Goal: Task Accomplishment & Management: Use online tool/utility

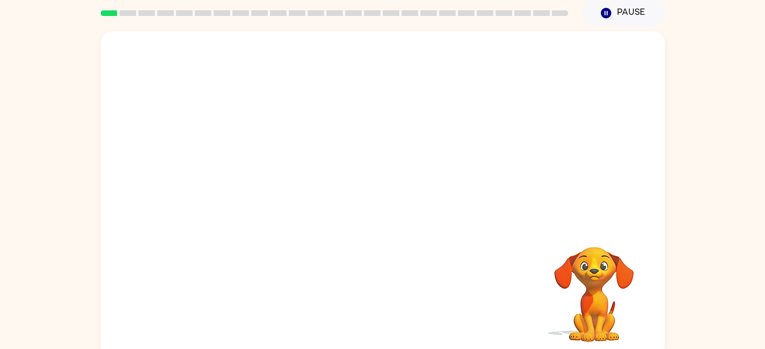
scroll to position [46, 0]
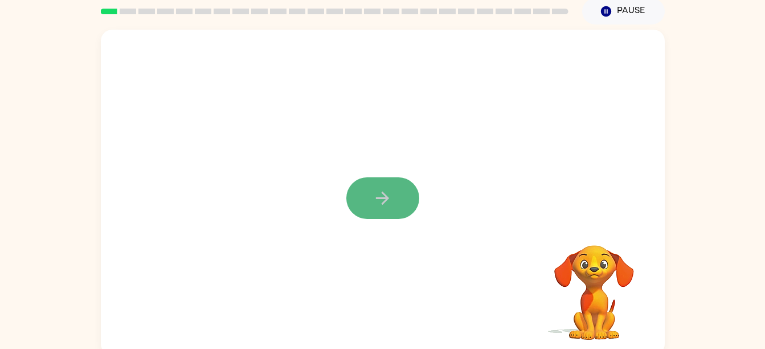
click at [372, 198] on button "button" at bounding box center [382, 198] width 73 height 42
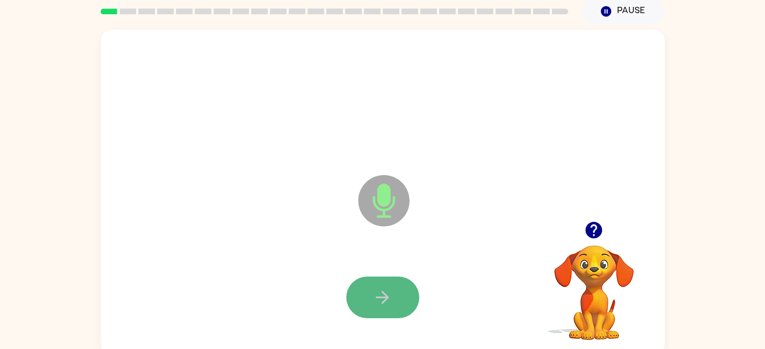
click at [374, 299] on icon "button" at bounding box center [382, 297] width 20 height 20
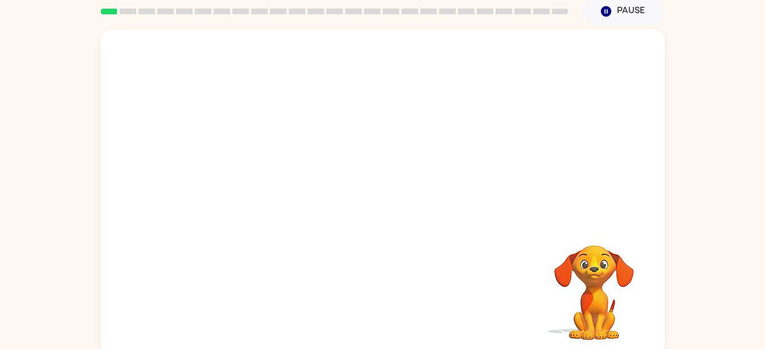
scroll to position [52, 0]
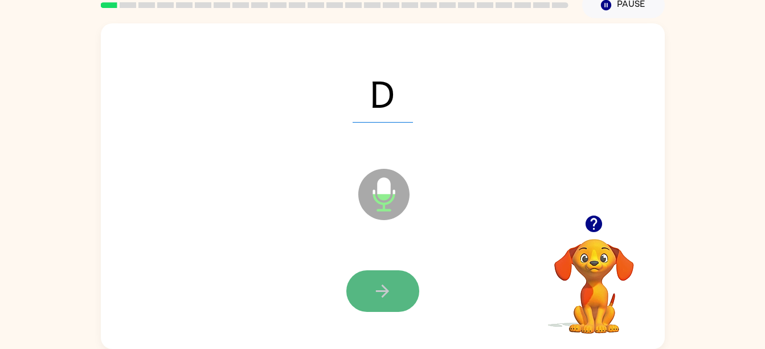
click at [416, 294] on button "button" at bounding box center [382, 291] width 73 height 42
click at [409, 295] on button "button" at bounding box center [382, 291] width 73 height 42
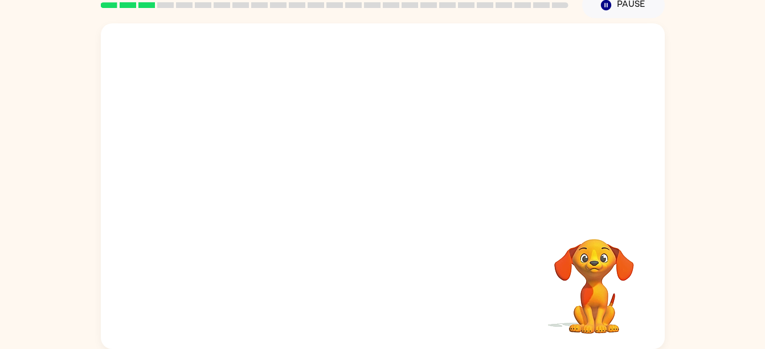
click at [592, 269] on video "Your browser must support playing .mp4 files to use Literably. Please try using…" at bounding box center [594, 278] width 114 height 114
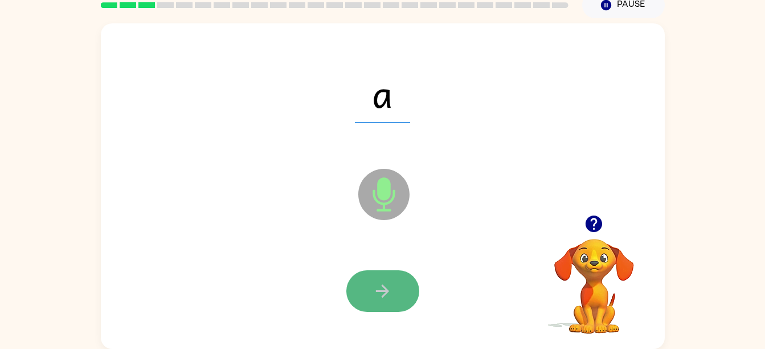
click at [384, 303] on button "button" at bounding box center [382, 291] width 73 height 42
click at [374, 296] on icon "button" at bounding box center [382, 291] width 20 height 20
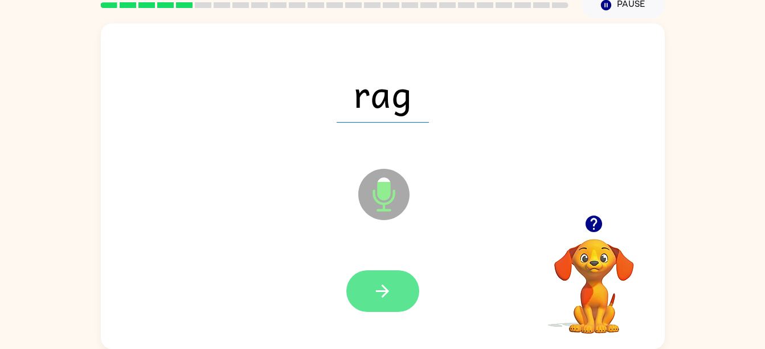
click at [365, 279] on button "button" at bounding box center [382, 291] width 73 height 42
click at [391, 284] on icon "button" at bounding box center [382, 291] width 20 height 20
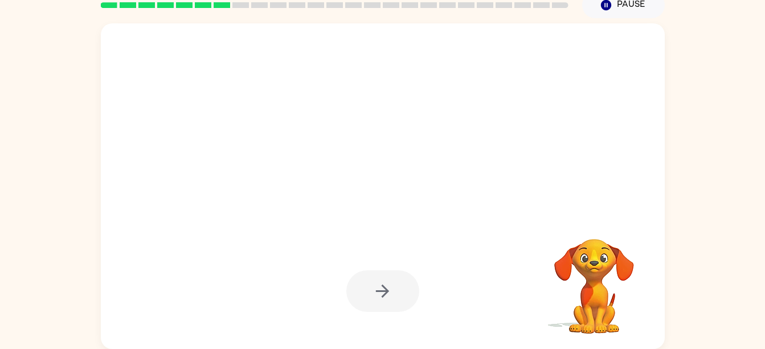
click at [154, 183] on div at bounding box center [355, 165] width 486 height 41
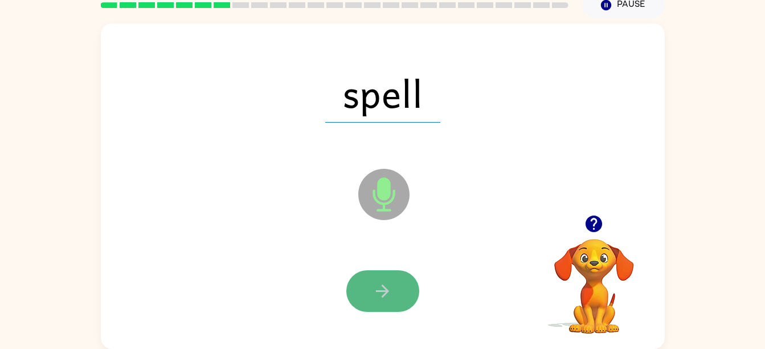
click at [364, 284] on button "button" at bounding box center [382, 291] width 73 height 42
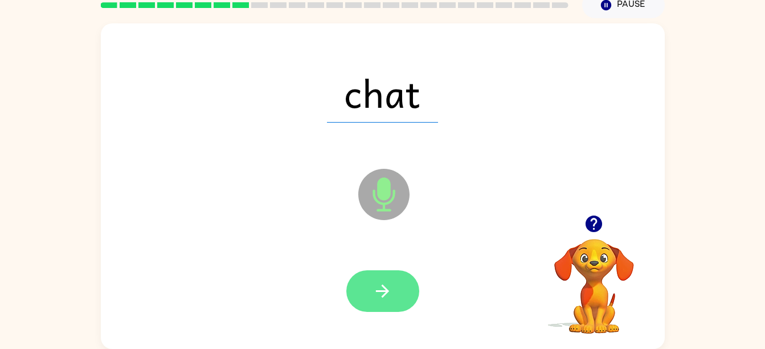
click at [392, 301] on button "button" at bounding box center [382, 291] width 73 height 42
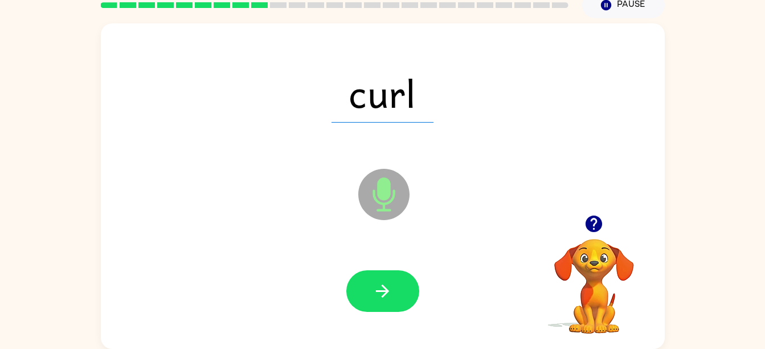
click at [378, 196] on icon "Microphone The Microphone is here when it is your turn to talk" at bounding box center [440, 208] width 171 height 85
click at [374, 282] on icon "button" at bounding box center [382, 291] width 20 height 20
drag, startPoint x: 401, startPoint y: 281, endPoint x: 322, endPoint y: 173, distance: 133.6
click at [322, 173] on div "Microphone The Microphone is here when it is your turn to talk" at bounding box center [355, 165] width 486 height 41
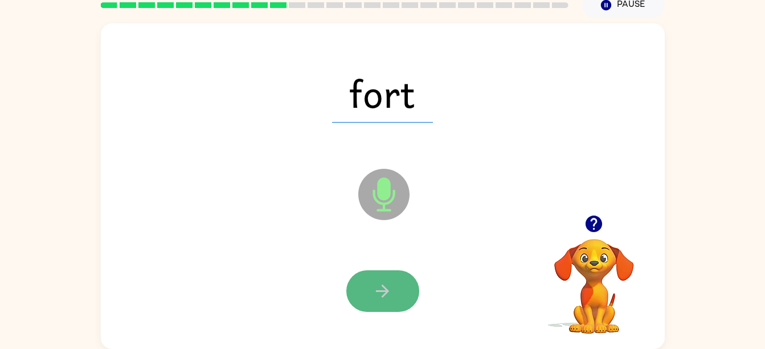
click at [394, 297] on button "button" at bounding box center [382, 291] width 73 height 42
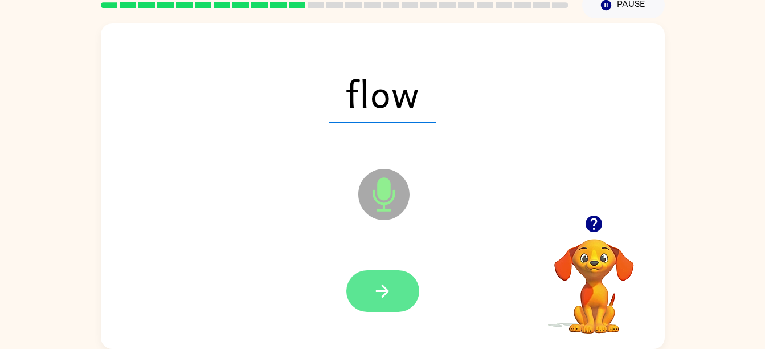
click at [411, 300] on button "button" at bounding box center [382, 291] width 73 height 42
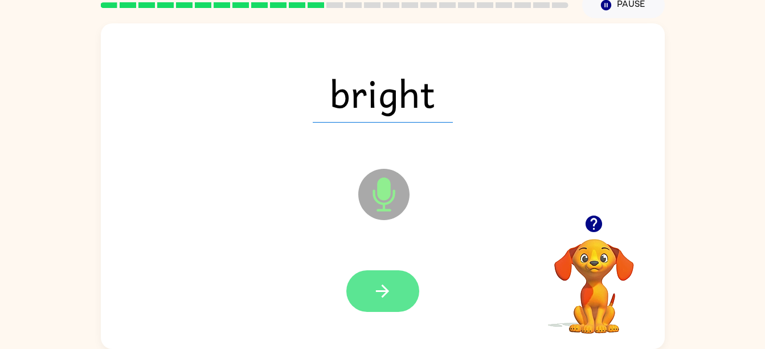
click at [384, 285] on icon "button" at bounding box center [382, 291] width 20 height 20
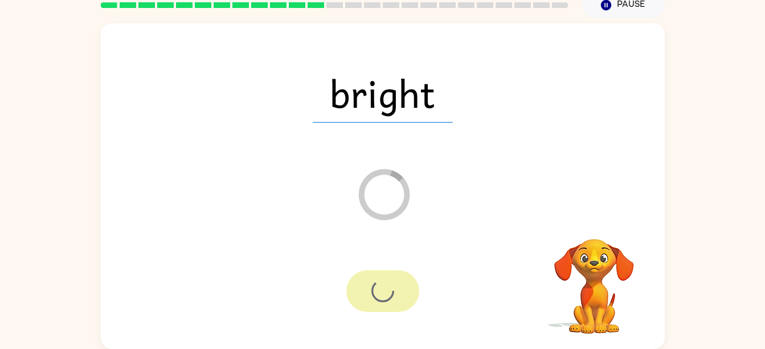
click at [228, 187] on div "bright Loader Your response is being sent to our graders" at bounding box center [383, 185] width 564 height 325
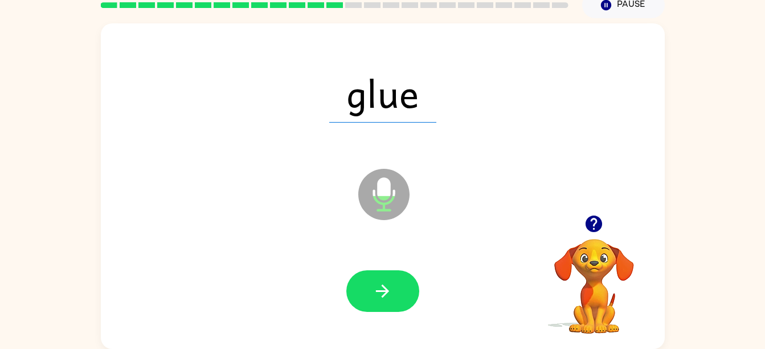
drag, startPoint x: 372, startPoint y: 281, endPoint x: 260, endPoint y: 229, distance: 123.1
click at [260, 229] on div "glue Microphone The Microphone is here when it is your turn to talk" at bounding box center [383, 185] width 564 height 325
click at [366, 276] on button "button" at bounding box center [382, 291] width 73 height 42
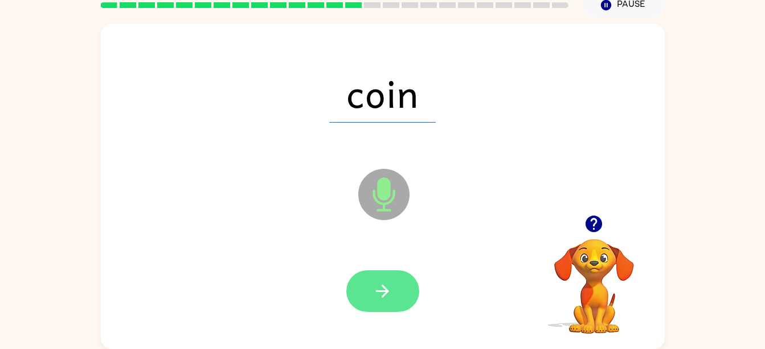
click at [389, 297] on icon "button" at bounding box center [382, 291] width 20 height 20
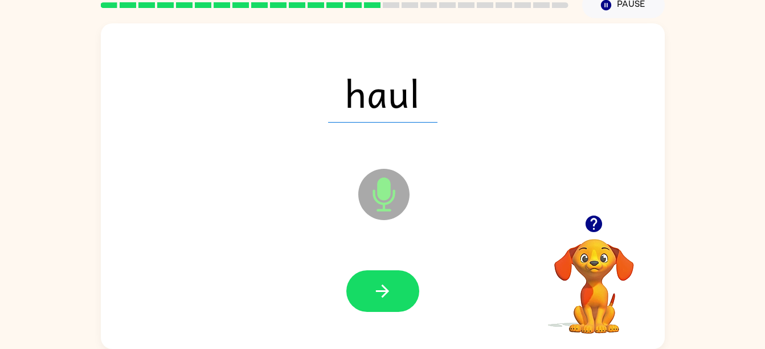
click at [345, 285] on div at bounding box center [382, 290] width 541 height 93
click at [355, 285] on button "button" at bounding box center [382, 291] width 73 height 42
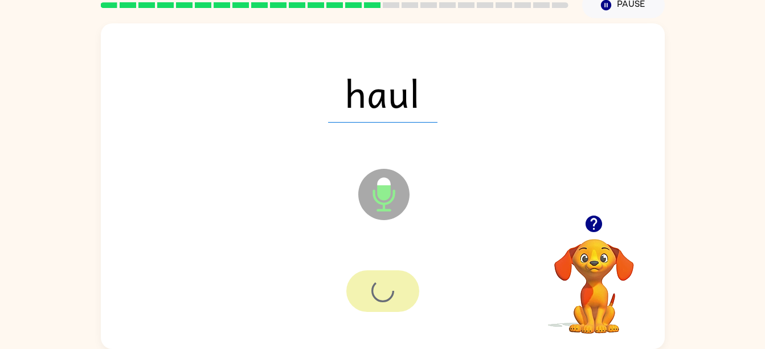
click at [355, 285] on div at bounding box center [382, 291] width 73 height 42
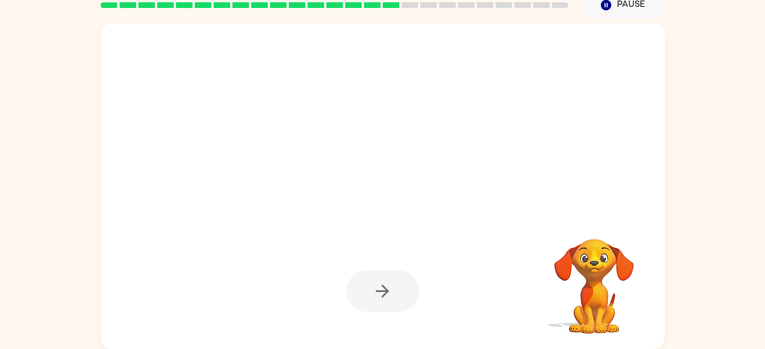
click at [355, 285] on div at bounding box center [382, 291] width 73 height 42
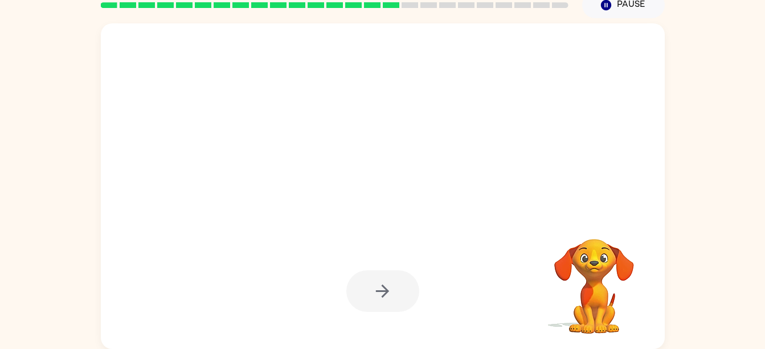
click at [355, 285] on div at bounding box center [382, 291] width 73 height 42
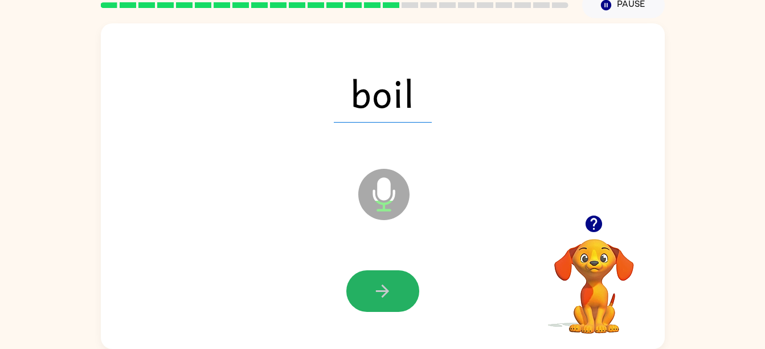
click at [355, 285] on button "button" at bounding box center [382, 291] width 73 height 42
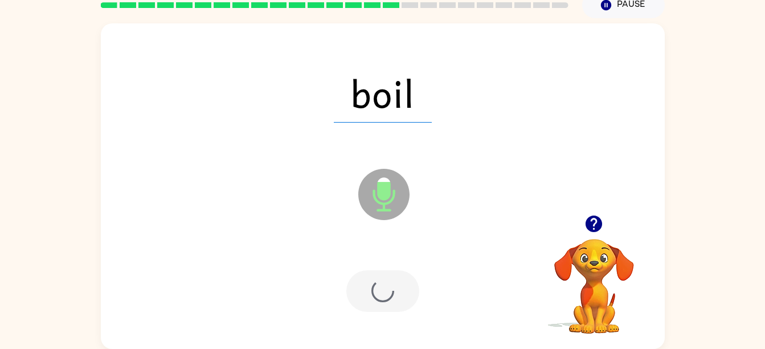
click at [355, 285] on div at bounding box center [382, 291] width 73 height 42
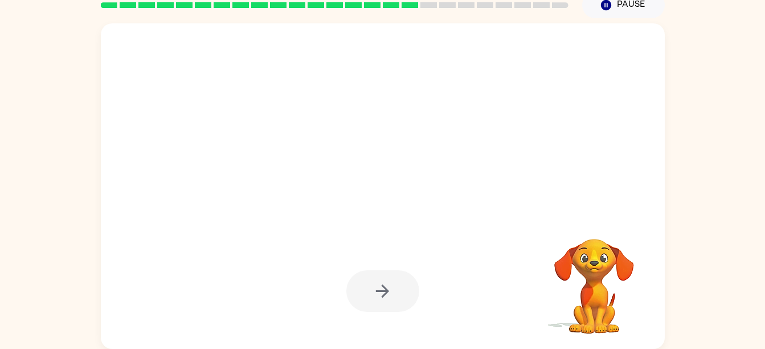
click at [355, 285] on div at bounding box center [382, 291] width 73 height 42
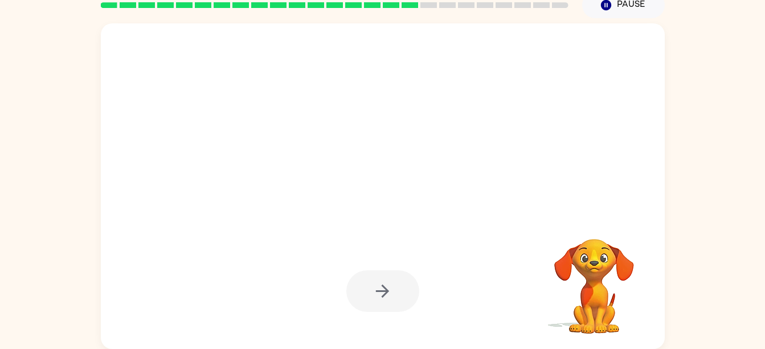
click at [355, 285] on div at bounding box center [382, 291] width 73 height 42
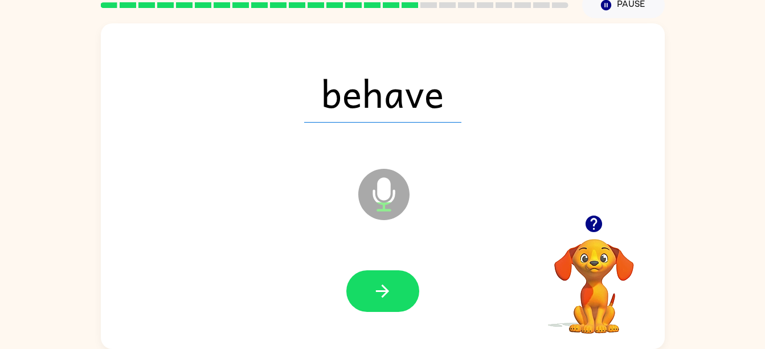
click at [355, 285] on div at bounding box center [382, 291] width 73 height 42
click at [355, 285] on button "button" at bounding box center [382, 291] width 73 height 42
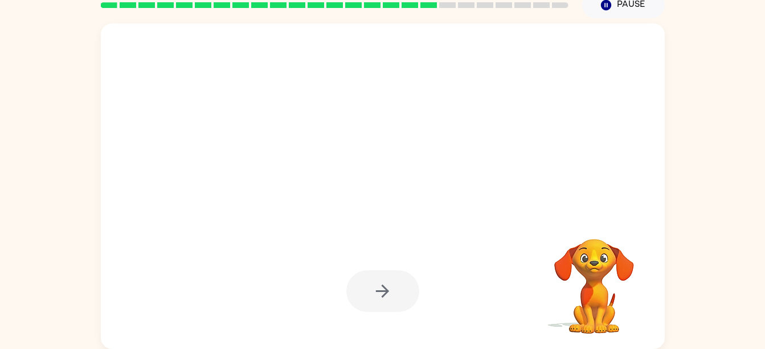
click at [355, 285] on div at bounding box center [382, 291] width 73 height 42
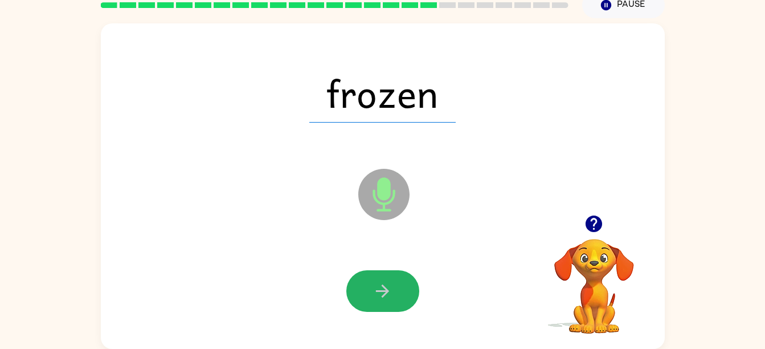
click at [355, 285] on button "button" at bounding box center [382, 291] width 73 height 42
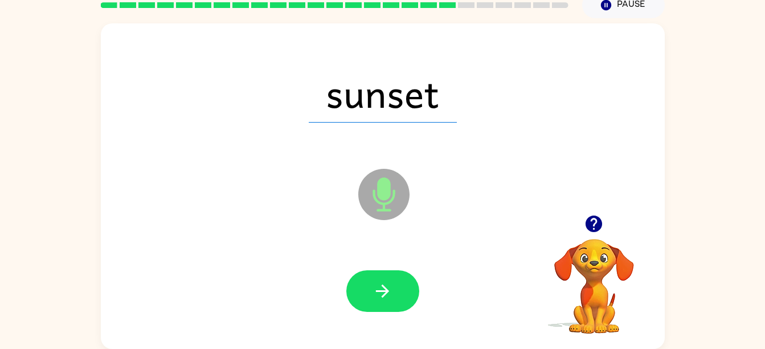
drag, startPoint x: 355, startPoint y: 285, endPoint x: 345, endPoint y: 279, distance: 12.0
click at [345, 279] on div at bounding box center [382, 290] width 541 height 93
click at [377, 302] on button "button" at bounding box center [382, 291] width 73 height 42
drag, startPoint x: 369, startPoint y: 289, endPoint x: 265, endPoint y: 249, distance: 111.4
click at [265, 249] on div at bounding box center [382, 290] width 541 height 93
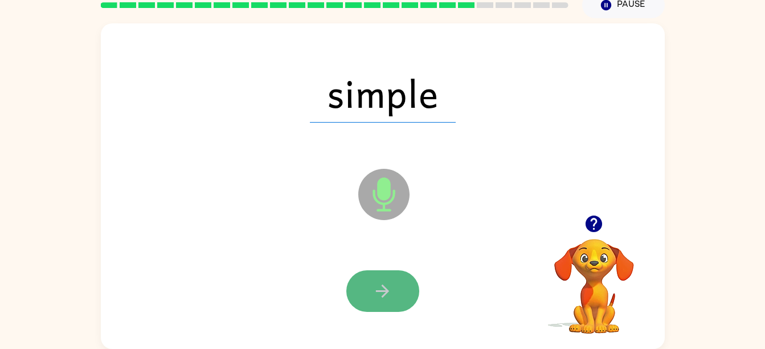
click at [367, 297] on button "button" at bounding box center [382, 291] width 73 height 42
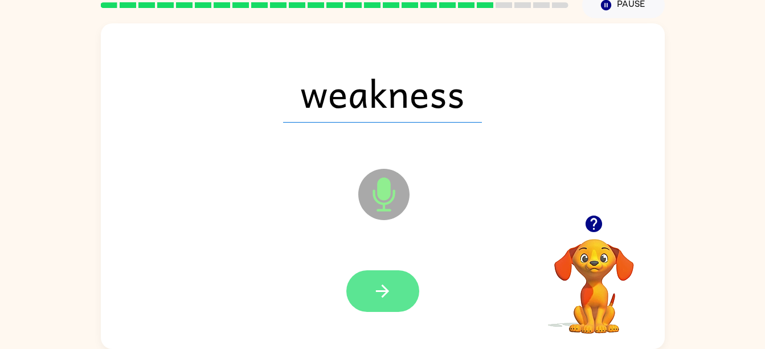
click at [372, 293] on button "button" at bounding box center [382, 291] width 73 height 42
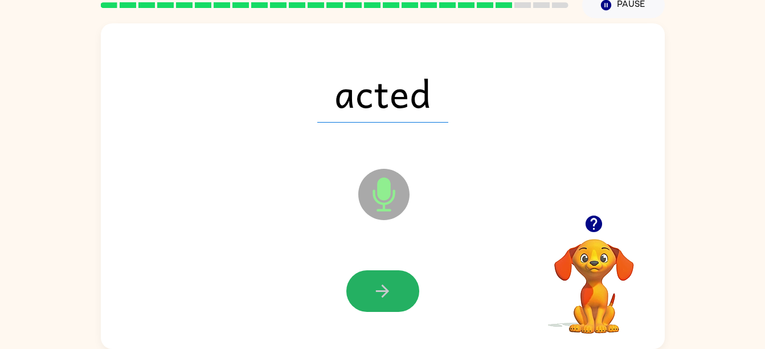
drag, startPoint x: 372, startPoint y: 293, endPoint x: 388, endPoint y: 306, distance: 21.0
click at [388, 306] on button "button" at bounding box center [382, 291] width 73 height 42
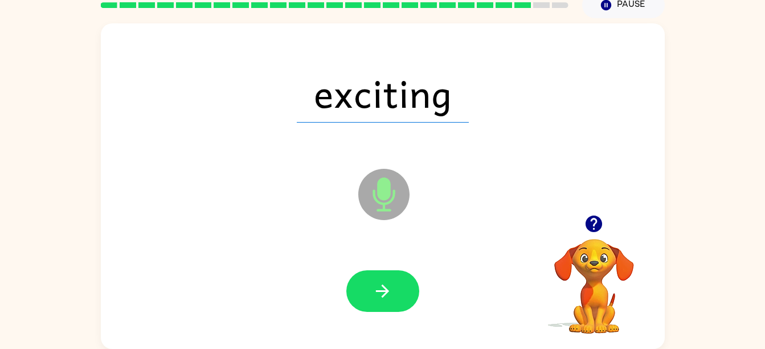
click at [388, 306] on button "button" at bounding box center [382, 291] width 73 height 42
click at [388, 306] on div at bounding box center [382, 291] width 73 height 42
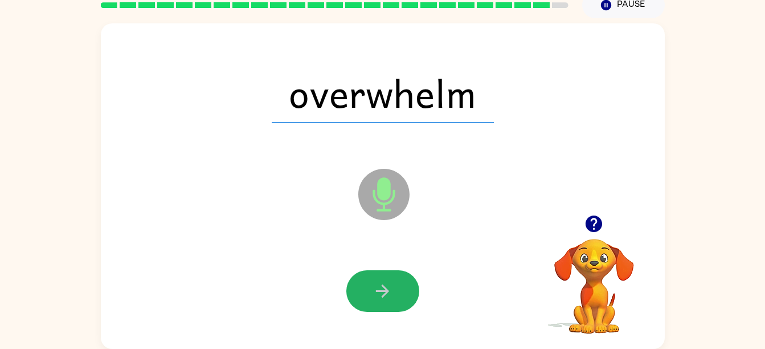
click at [381, 291] on icon "button" at bounding box center [382, 290] width 13 height 13
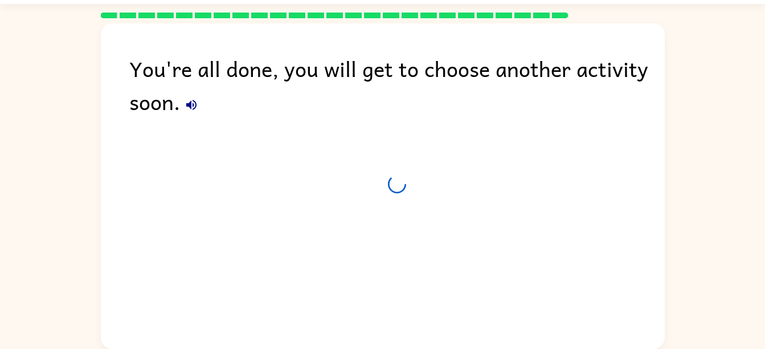
scroll to position [31, 0]
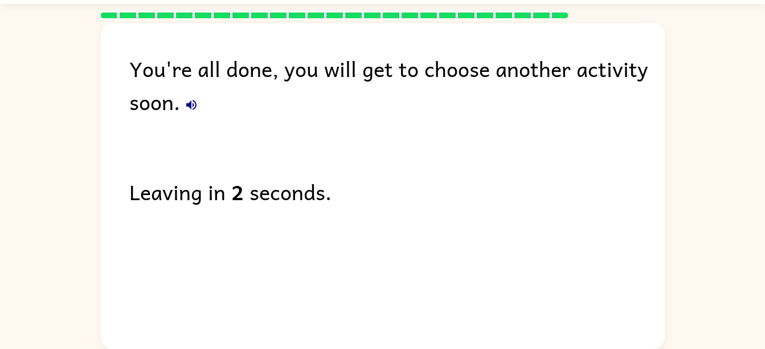
click at [194, 102] on icon "button" at bounding box center [192, 105] width 14 height 14
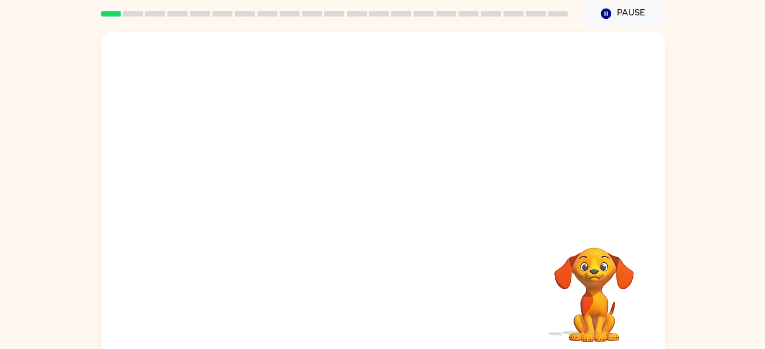
scroll to position [46, 0]
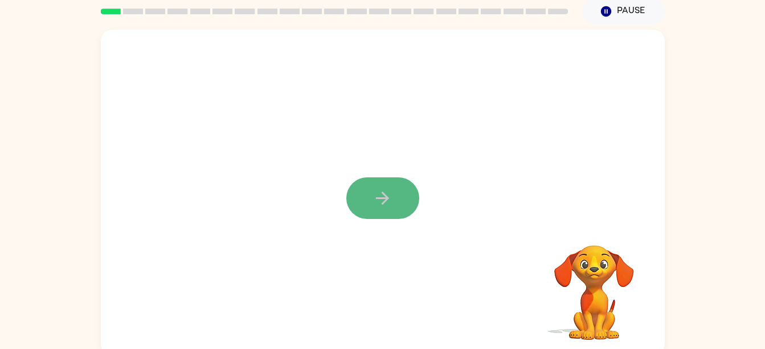
click at [366, 188] on button "button" at bounding box center [382, 198] width 73 height 42
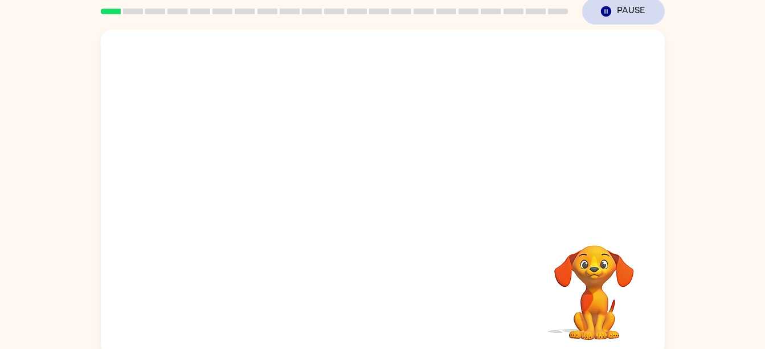
click at [604, 21] on button "Pause Pause" at bounding box center [623, 11] width 83 height 26
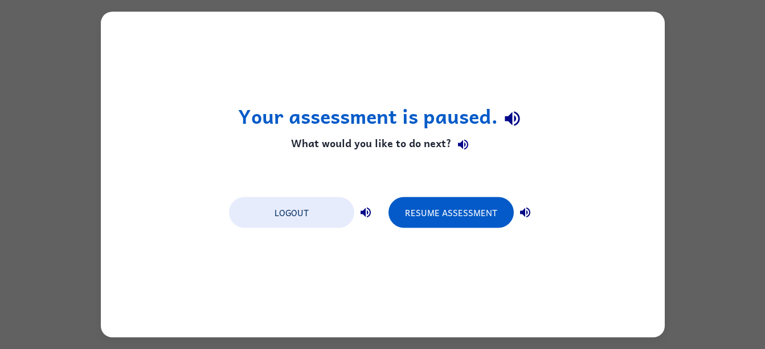
scroll to position [0, 0]
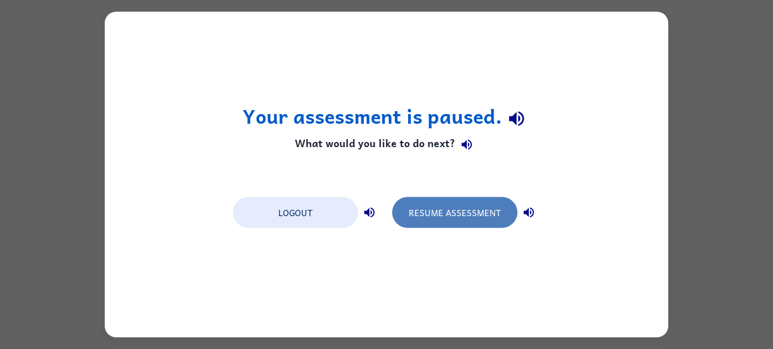
click at [472, 216] on button "Resume Assessment" at bounding box center [454, 212] width 125 height 31
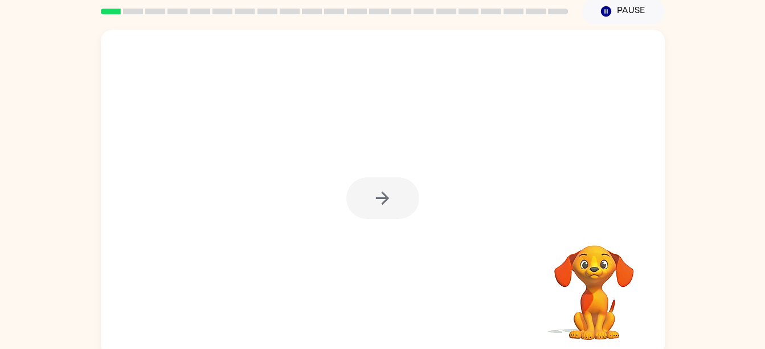
scroll to position [52, 0]
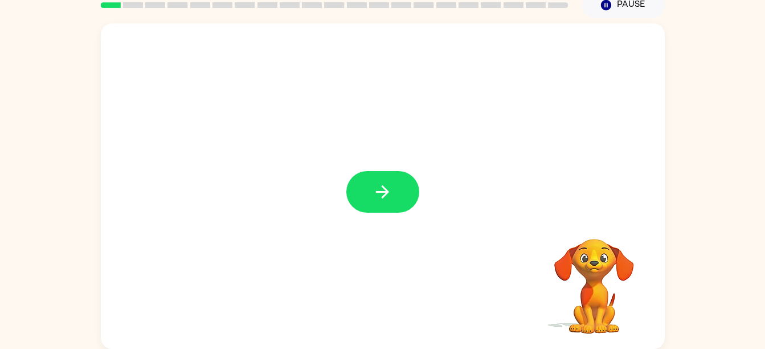
click at [390, 187] on div at bounding box center [382, 192] width 73 height 42
click at [390, 187] on icon "button" at bounding box center [382, 192] width 20 height 20
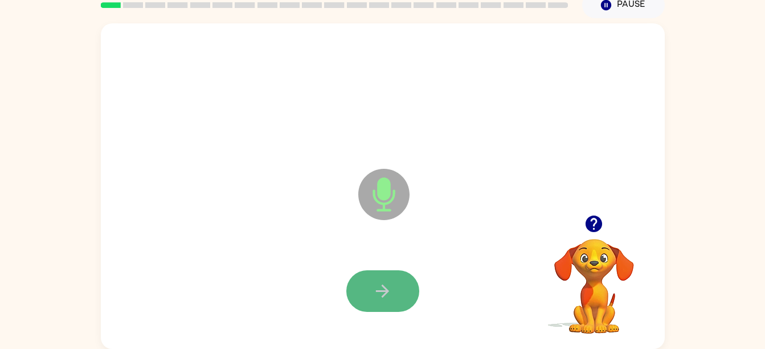
click at [392, 274] on button "button" at bounding box center [382, 291] width 73 height 42
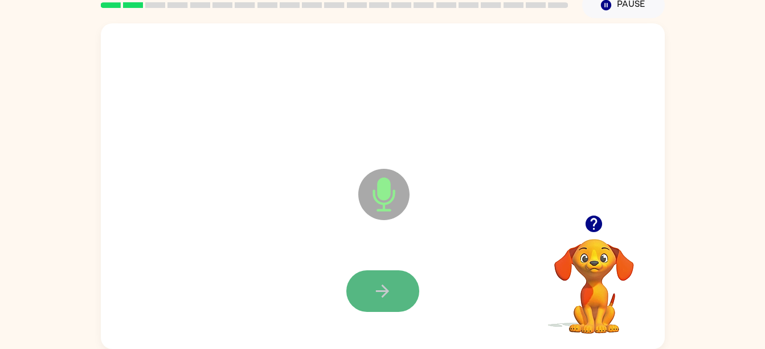
click at [376, 277] on button "button" at bounding box center [382, 291] width 73 height 42
click at [392, 288] on icon "button" at bounding box center [382, 291] width 20 height 20
click at [391, 285] on icon "button" at bounding box center [382, 291] width 20 height 20
click at [378, 290] on icon "button" at bounding box center [382, 290] width 13 height 13
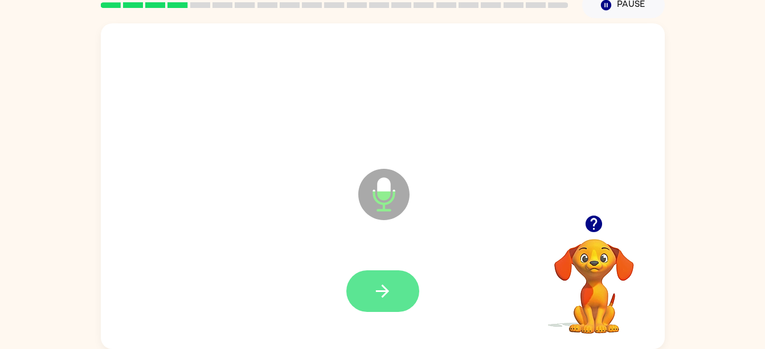
click at [392, 285] on button "button" at bounding box center [382, 291] width 73 height 42
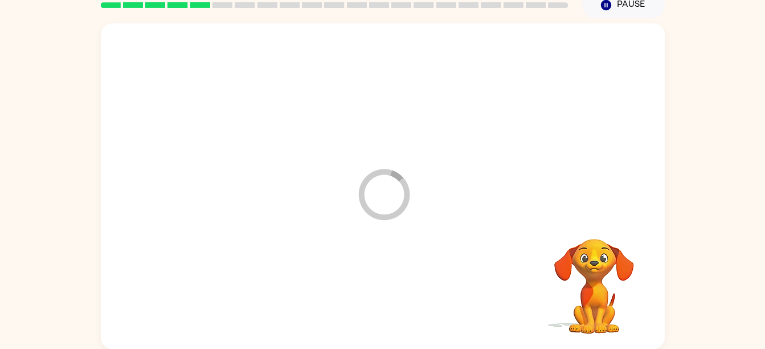
click at [392, 285] on div at bounding box center [382, 290] width 541 height 93
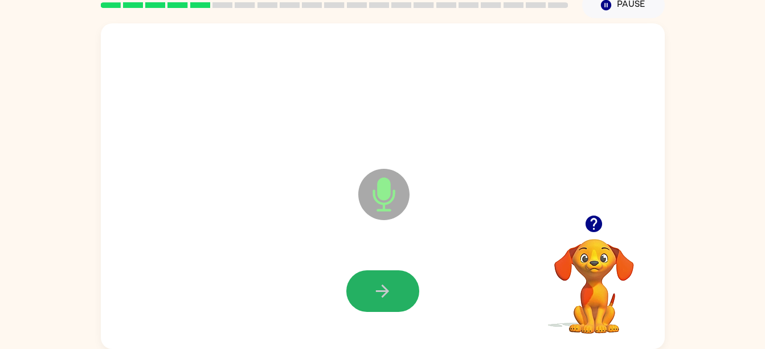
click at [376, 282] on icon "button" at bounding box center [382, 291] width 20 height 20
click at [386, 293] on icon "button" at bounding box center [382, 290] width 13 height 13
click at [383, 291] on icon "button" at bounding box center [382, 290] width 13 height 13
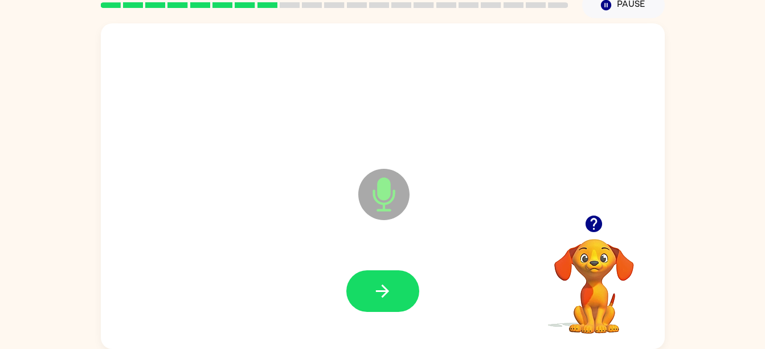
click at [386, 233] on icon "Microphone The Microphone is here when it is your turn to talk" at bounding box center [440, 208] width 171 height 85
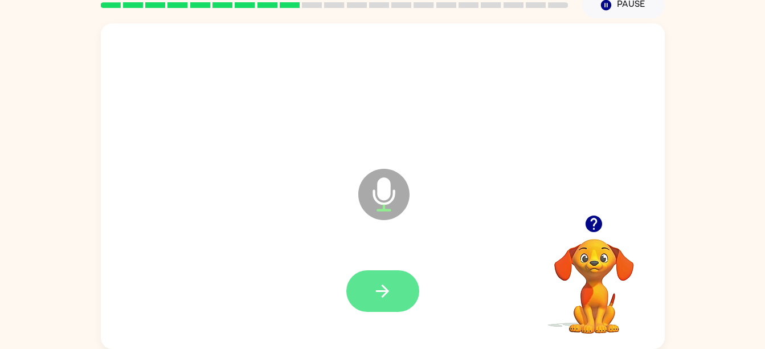
click at [389, 300] on icon "button" at bounding box center [382, 291] width 20 height 20
click at [386, 286] on icon "button" at bounding box center [382, 291] width 20 height 20
click at [395, 310] on button "button" at bounding box center [382, 291] width 73 height 42
click at [374, 297] on icon "button" at bounding box center [382, 291] width 20 height 20
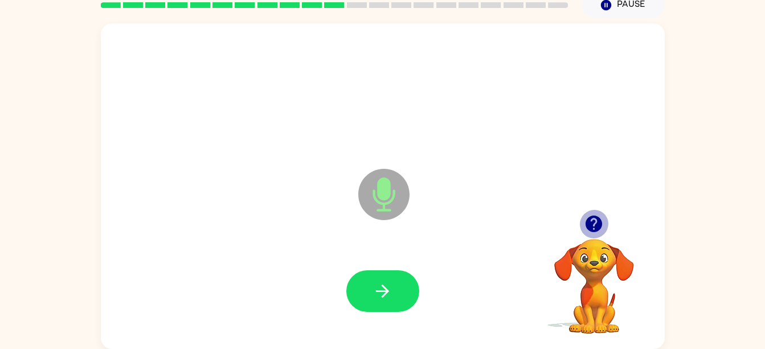
click at [599, 219] on icon "button" at bounding box center [593, 223] width 17 height 17
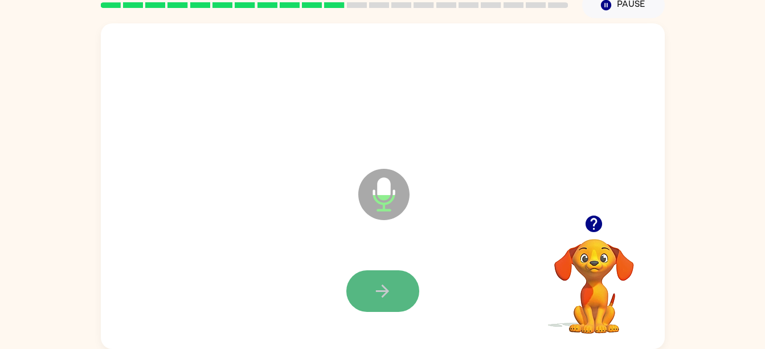
click at [382, 278] on button "button" at bounding box center [382, 291] width 73 height 42
click at [585, 268] on video "Your browser must support playing .mp4 files to use Literably. Please try using…" at bounding box center [594, 278] width 114 height 114
click at [397, 281] on button "button" at bounding box center [382, 291] width 73 height 42
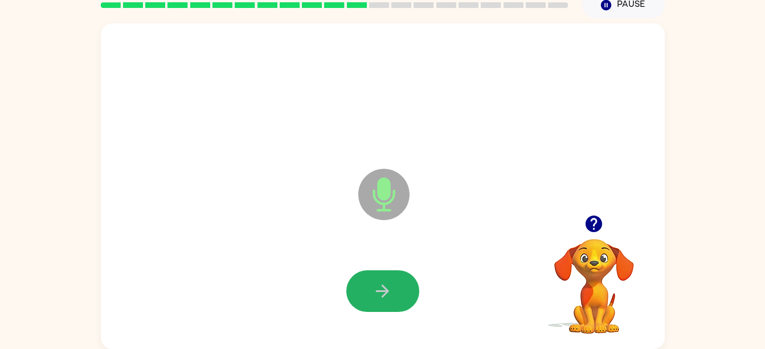
click at [397, 281] on button "button" at bounding box center [382, 291] width 73 height 42
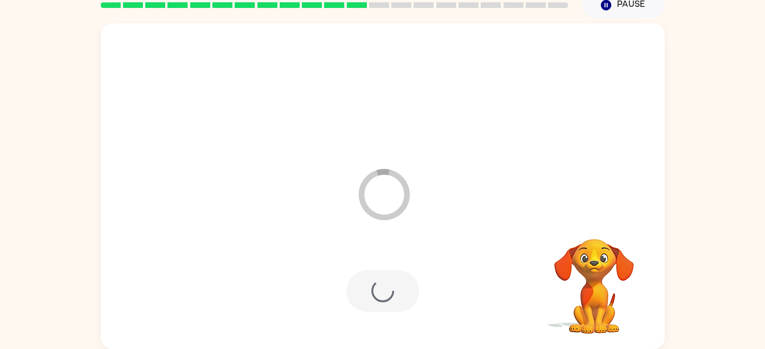
click at [397, 281] on div at bounding box center [382, 291] width 73 height 42
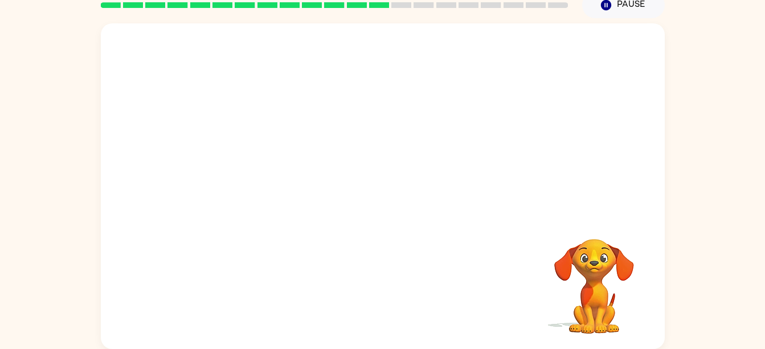
click at [397, 281] on div "Your browser must support playing .mp4 files to use Literably. Please try using…" at bounding box center [383, 185] width 564 height 325
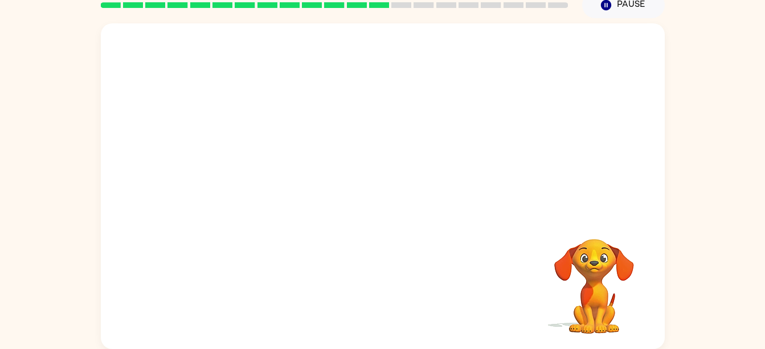
click at [397, 281] on div "Your browser must support playing .mp4 files to use Literably. Please try using…" at bounding box center [383, 185] width 564 height 325
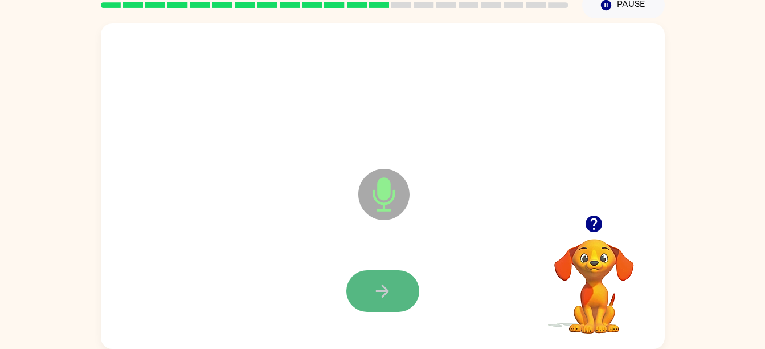
click at [386, 297] on icon "button" at bounding box center [382, 291] width 20 height 20
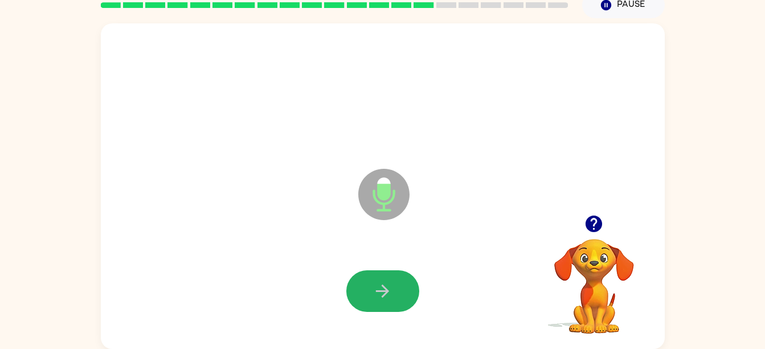
click at [386, 297] on icon "button" at bounding box center [382, 291] width 20 height 20
click at [380, 287] on icon "button" at bounding box center [382, 291] width 20 height 20
click at [381, 287] on icon "button" at bounding box center [382, 291] width 20 height 20
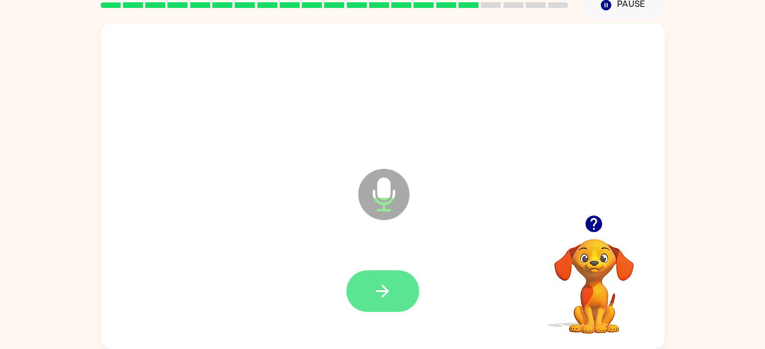
click at [385, 288] on icon "button" at bounding box center [382, 290] width 13 height 13
click at [400, 286] on button "button" at bounding box center [382, 291] width 73 height 42
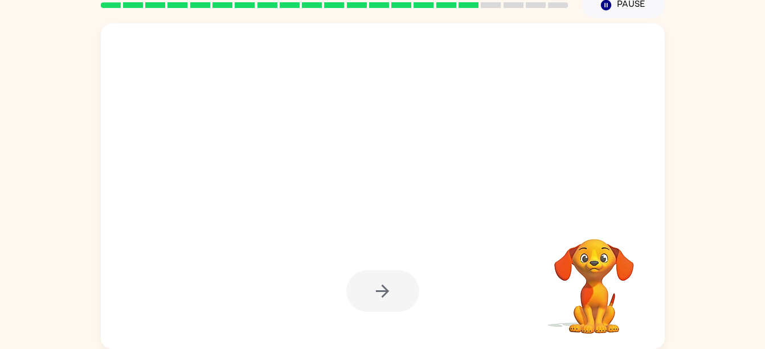
click at [399, 284] on div at bounding box center [382, 291] width 73 height 42
drag, startPoint x: 399, startPoint y: 284, endPoint x: 304, endPoint y: 207, distance: 122.7
click at [304, 207] on div at bounding box center [383, 185] width 564 height 325
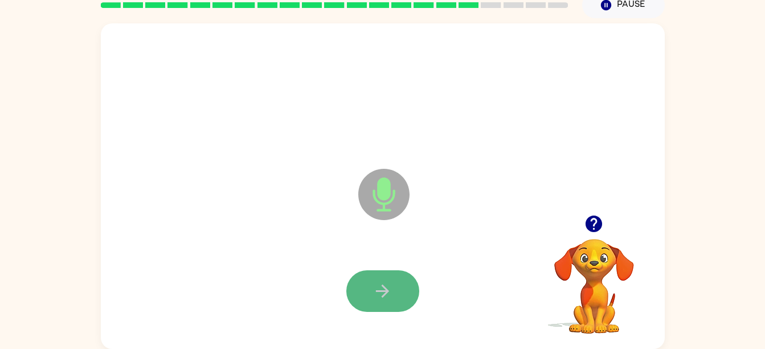
click at [370, 278] on button "button" at bounding box center [382, 291] width 73 height 42
click at [370, 278] on div at bounding box center [382, 291] width 73 height 42
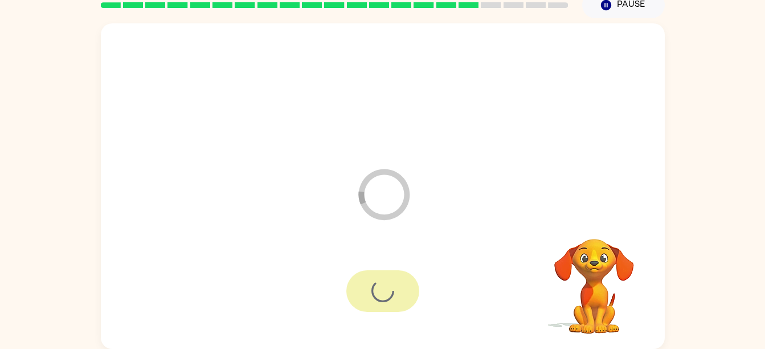
click at [370, 278] on div at bounding box center [382, 291] width 73 height 42
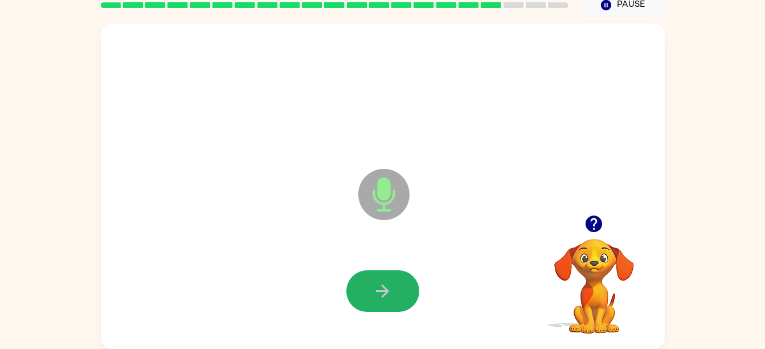
click at [371, 278] on button "button" at bounding box center [382, 291] width 73 height 42
click at [370, 280] on button "button" at bounding box center [382, 291] width 73 height 42
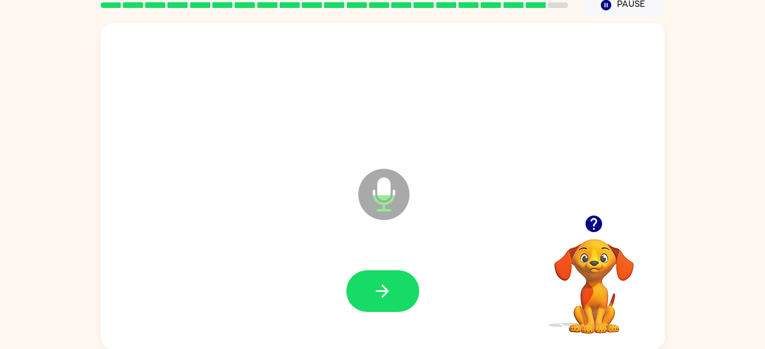
click at [370, 280] on button "button" at bounding box center [382, 291] width 73 height 42
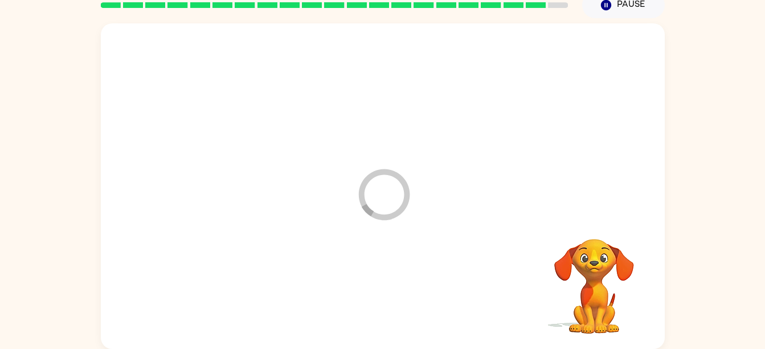
click at [370, 280] on div at bounding box center [382, 290] width 541 height 93
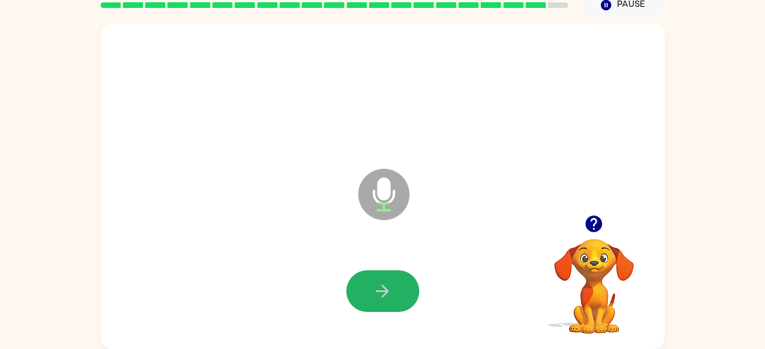
click at [370, 280] on button "button" at bounding box center [382, 291] width 73 height 42
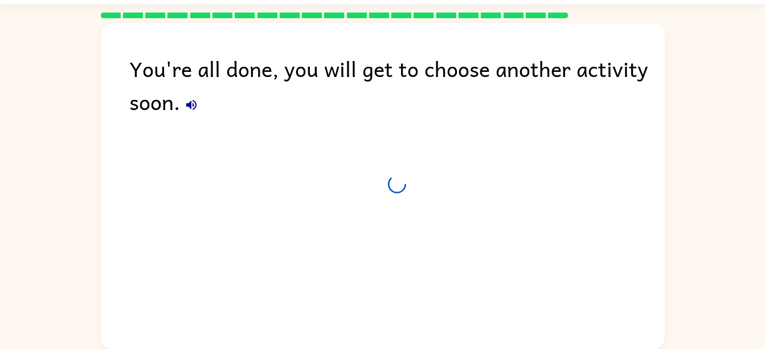
scroll to position [31, 0]
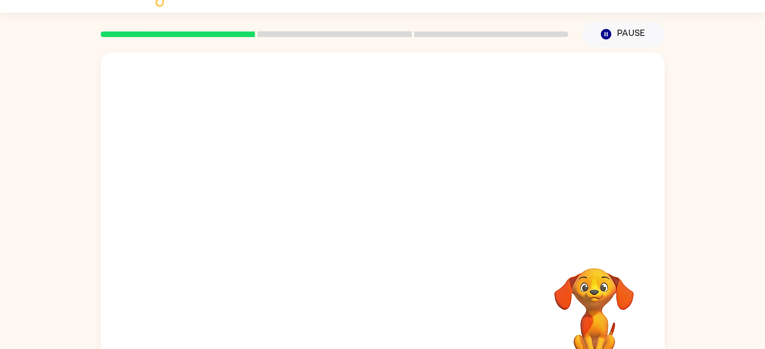
scroll to position [46, 0]
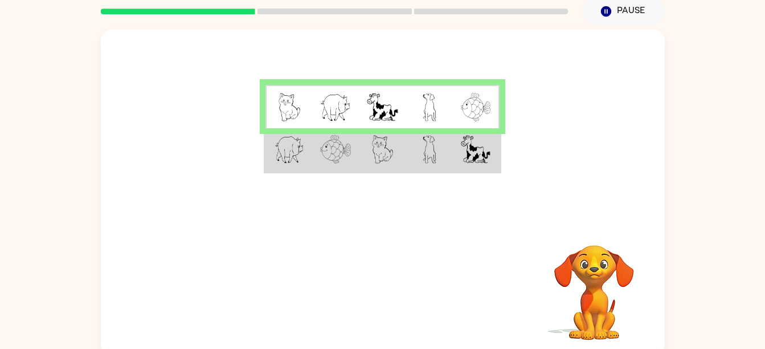
click at [335, 165] on td at bounding box center [335, 150] width 47 height 44
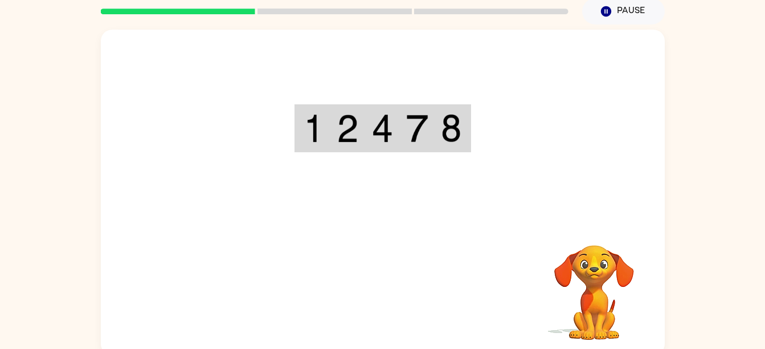
click at [399, 298] on div "Your browser must support playing .mp4 files to use Literably. Please try using…" at bounding box center [383, 192] width 564 height 325
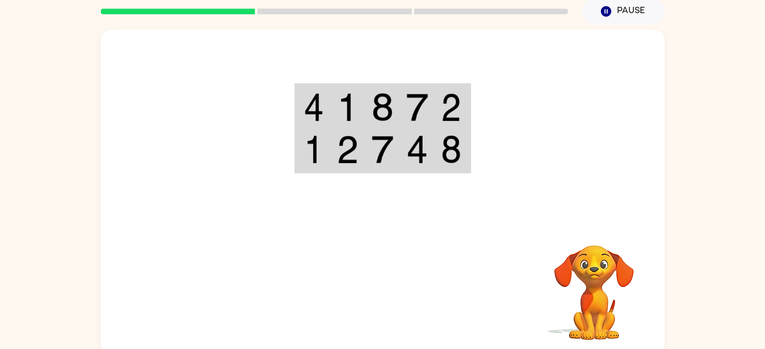
click at [322, 106] on img at bounding box center [314, 107] width 21 height 28
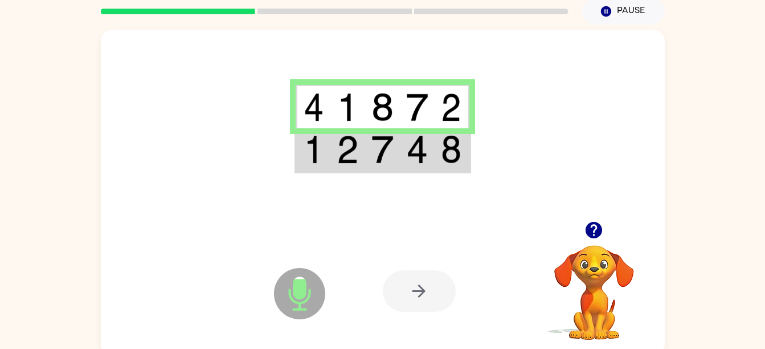
click at [416, 149] on img at bounding box center [417, 149] width 22 height 28
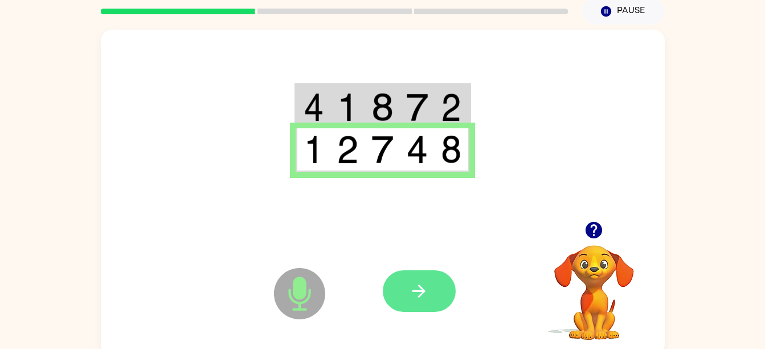
click at [404, 284] on button "button" at bounding box center [419, 291] width 73 height 42
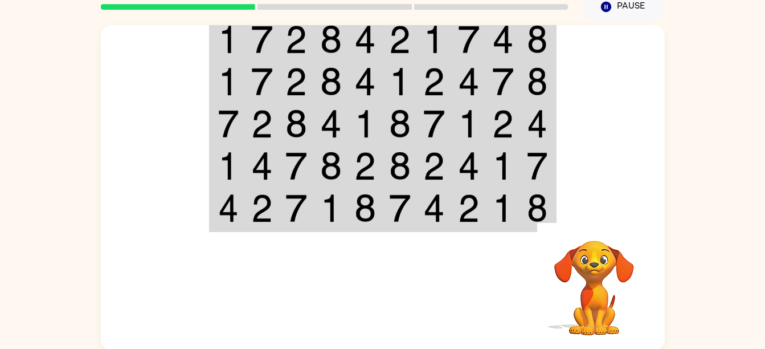
scroll to position [52, 0]
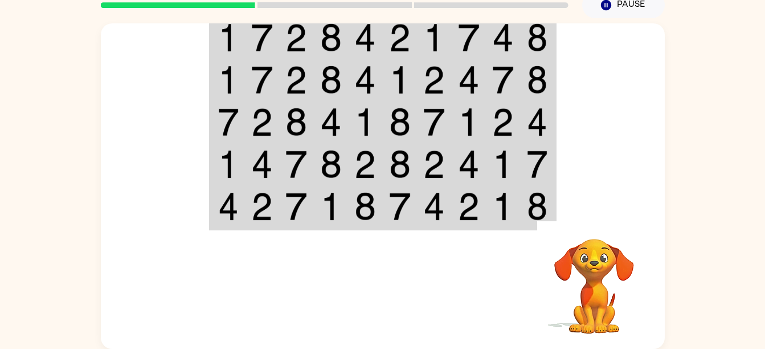
click at [289, 47] on img at bounding box center [296, 37] width 22 height 28
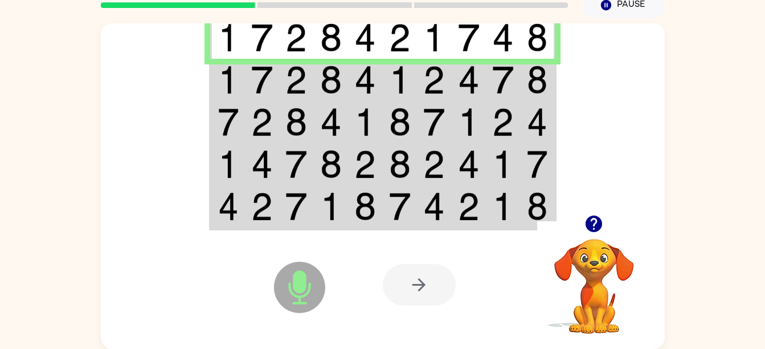
click at [289, 47] on img at bounding box center [296, 37] width 22 height 28
click at [308, 77] on td at bounding box center [296, 80] width 35 height 42
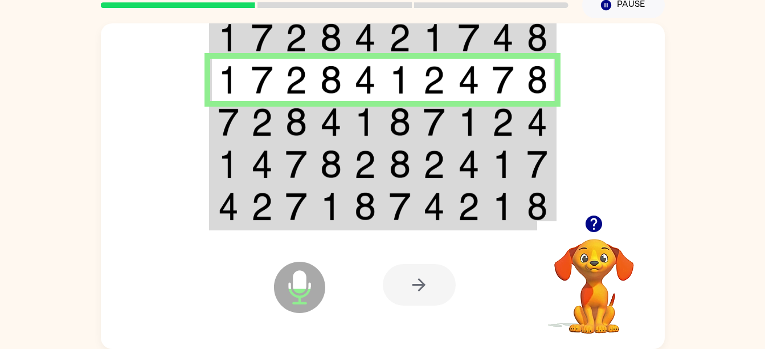
click at [329, 122] on img at bounding box center [331, 122] width 22 height 28
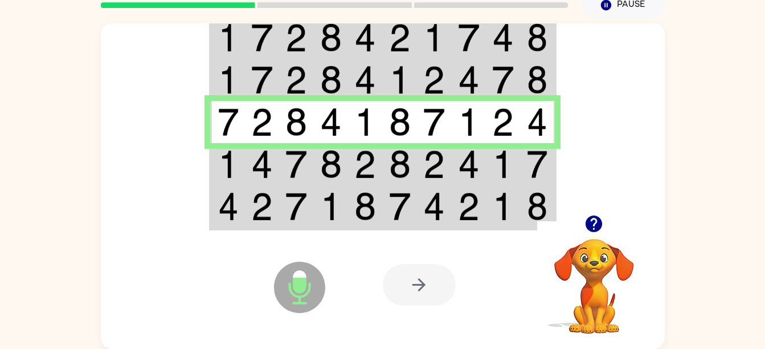
click at [288, 169] on img at bounding box center [296, 164] width 22 height 28
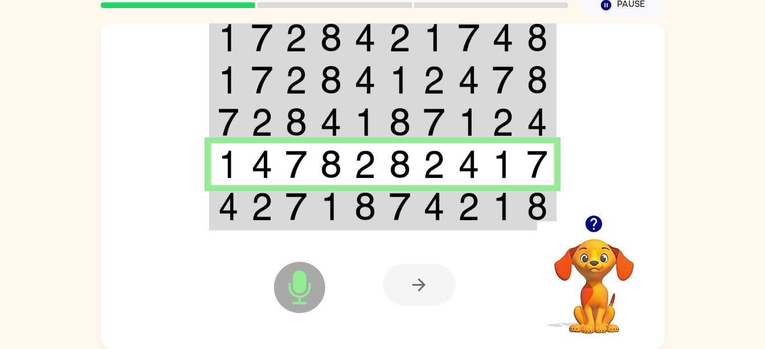
click at [321, 208] on img at bounding box center [331, 206] width 22 height 28
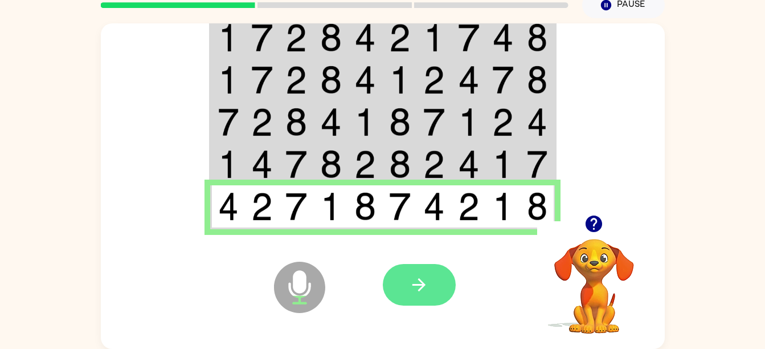
click at [415, 285] on icon "button" at bounding box center [418, 284] width 13 height 13
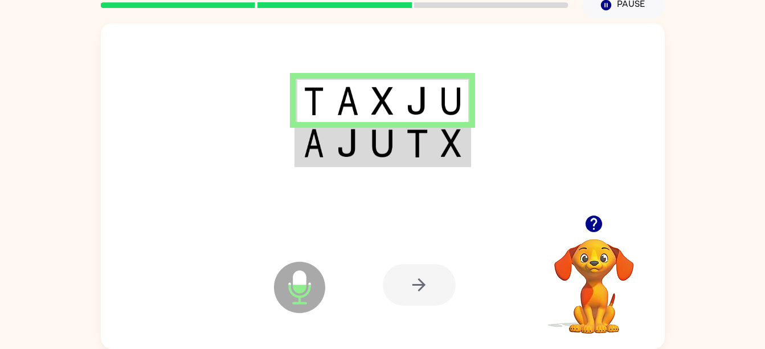
click at [433, 105] on td at bounding box center [417, 101] width 35 height 44
click at [360, 152] on td at bounding box center [347, 144] width 35 height 44
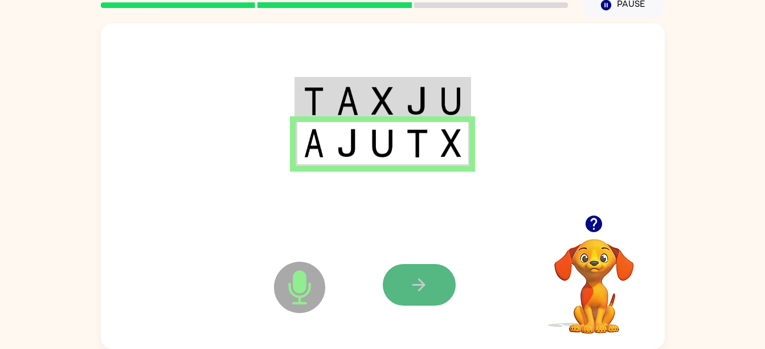
click at [439, 283] on button "button" at bounding box center [419, 285] width 73 height 42
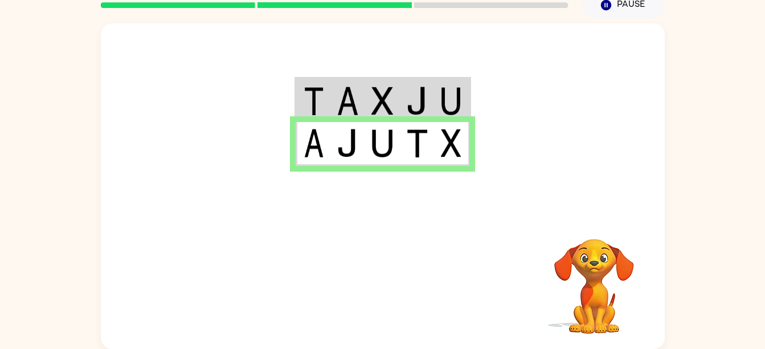
click at [498, 230] on div at bounding box center [467, 284] width 168 height 128
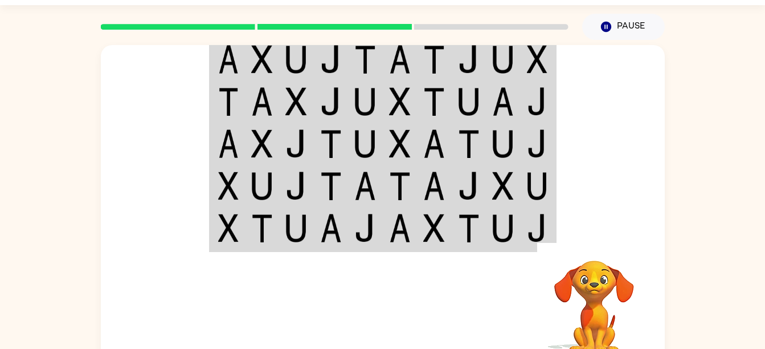
scroll to position [29, 0]
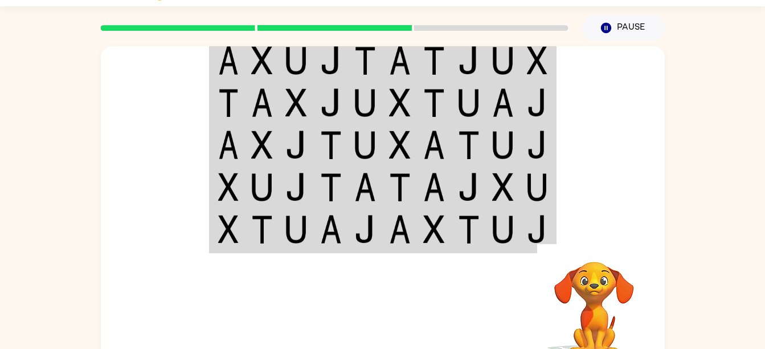
click at [453, 64] on td at bounding box center [469, 60] width 35 height 44
click at [429, 53] on img at bounding box center [434, 60] width 22 height 28
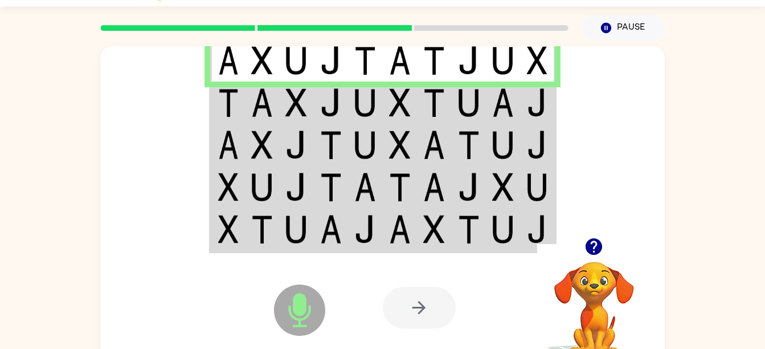
click at [506, 99] on img at bounding box center [503, 102] width 22 height 28
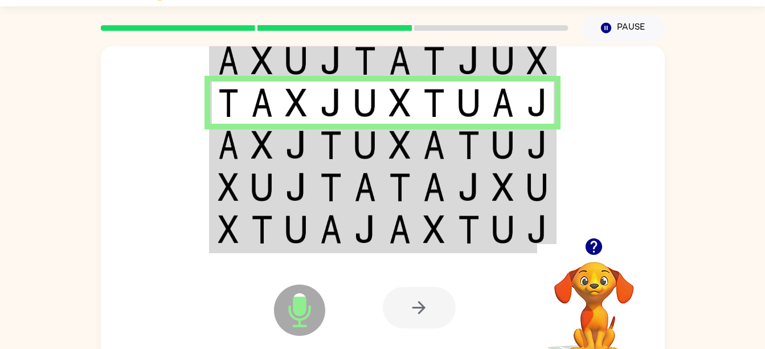
click at [535, 278] on div at bounding box center [467, 307] width 168 height 128
click at [359, 137] on img at bounding box center [365, 144] width 22 height 28
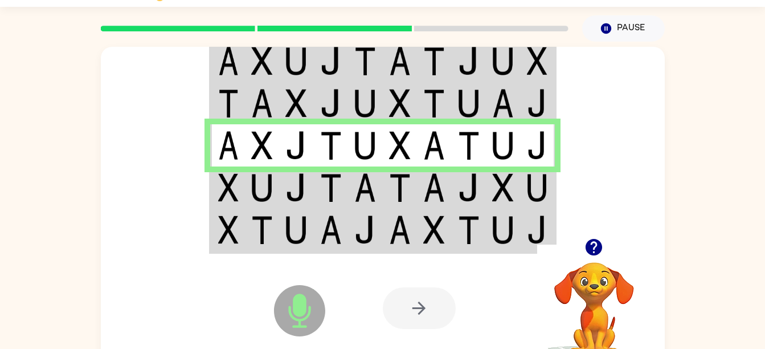
scroll to position [27, 0]
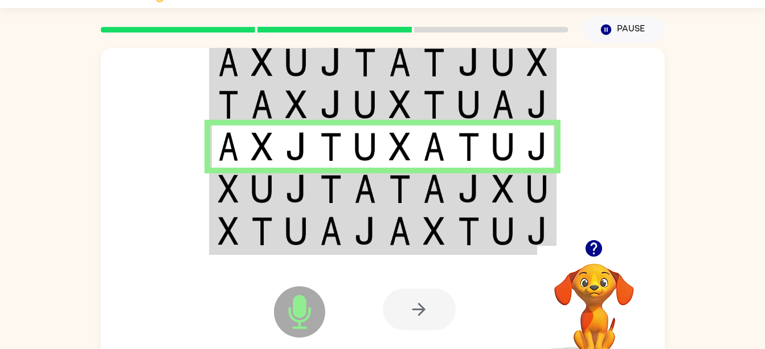
click at [409, 183] on img at bounding box center [400, 188] width 22 height 28
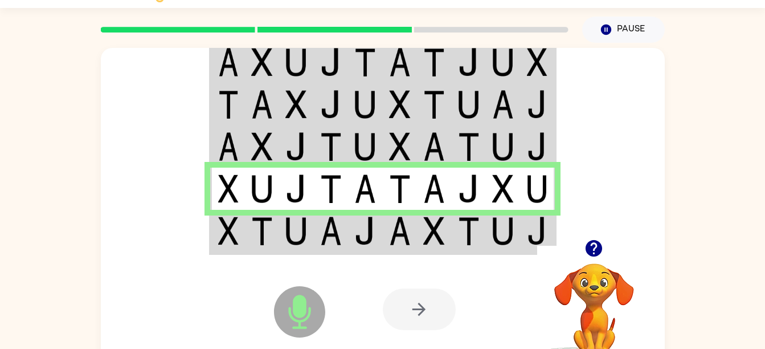
drag, startPoint x: 491, startPoint y: 233, endPoint x: 515, endPoint y: 347, distance: 116.8
click at [515, 347] on div at bounding box center [467, 309] width 168 height 128
click at [453, 234] on td at bounding box center [469, 232] width 35 height 44
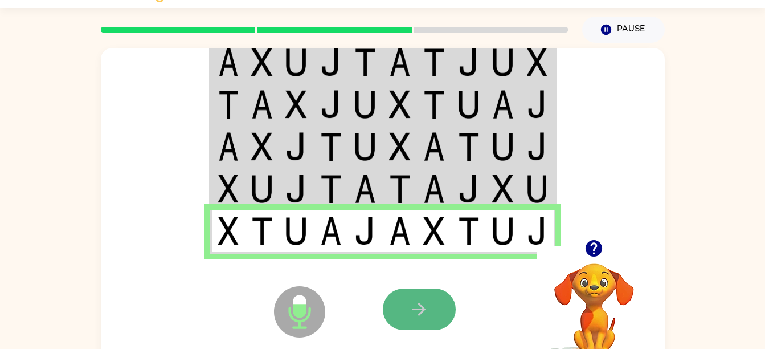
click at [425, 306] on icon "button" at bounding box center [419, 309] width 20 height 20
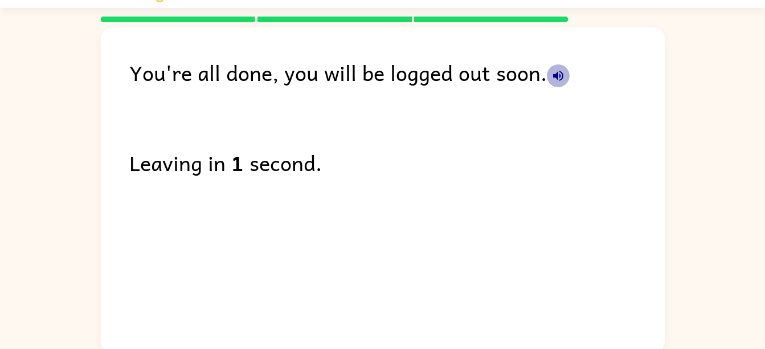
click at [561, 74] on icon "button" at bounding box center [558, 76] width 14 height 14
